Goal: Navigation & Orientation: Go to known website

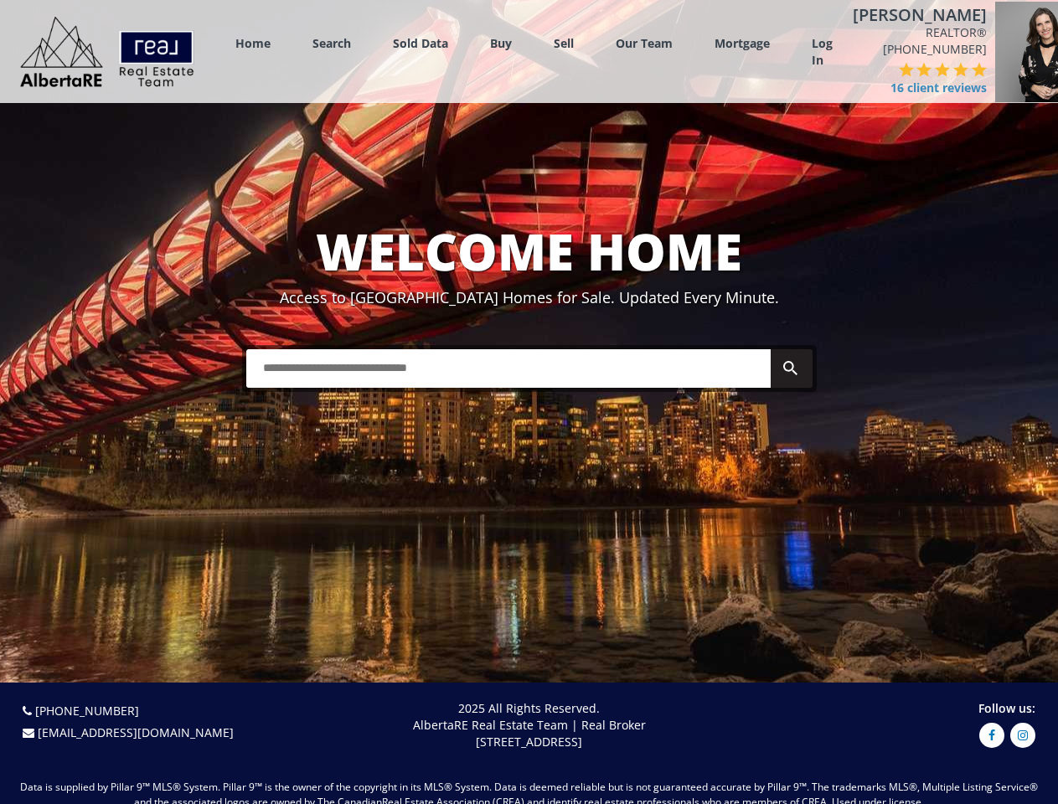
click at [332, 43] on link "Search" at bounding box center [331, 43] width 39 height 16
click at [501, 43] on link "Buy" at bounding box center [501, 43] width 22 height 16
click at [564, 43] on link "Sell" at bounding box center [564, 43] width 20 height 16
click at [644, 43] on link "Our Team" at bounding box center [644, 43] width 57 height 16
click at [822, 52] on link "Log In" at bounding box center [822, 52] width 21 height 34
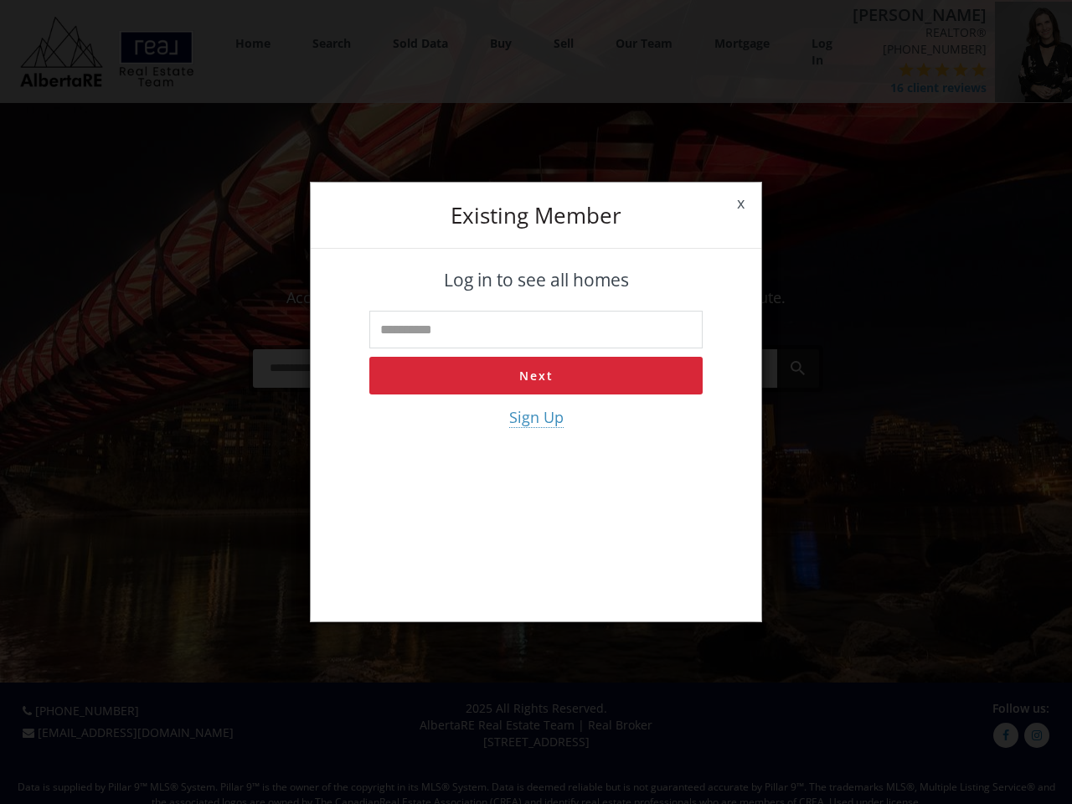
click at [901, 80] on div "x Existing member Log in to see all homes Next Sign Up" at bounding box center [536, 402] width 1072 height 804
click at [869, 70] on div "x Existing member Log in to see all homes Next Sign Up" at bounding box center [536, 402] width 1072 height 804
click at [886, 70] on div "x Existing member Log in to see all homes Next Sign Up" at bounding box center [536, 402] width 1072 height 804
click at [905, 70] on div "x Existing member Log in to see all homes Next Sign Up" at bounding box center [536, 402] width 1072 height 804
click at [923, 70] on div "x Existing member Log in to see all homes Next Sign Up" at bounding box center [536, 402] width 1072 height 804
